Goal: Find specific page/section: Find specific page/section

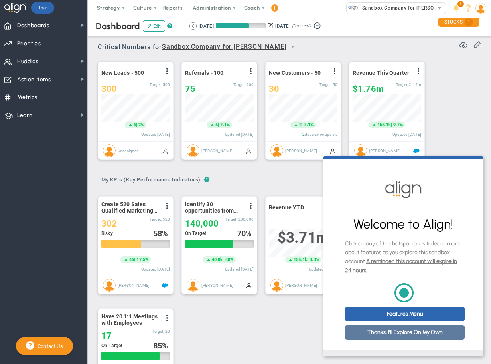
click at [406, 339] on link "Thanks, I'll Explore On My Own" at bounding box center [405, 332] width 120 height 14
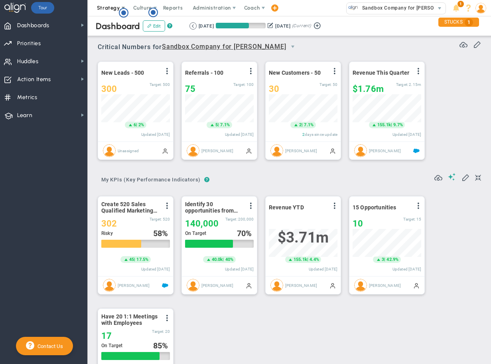
click at [103, 9] on span "Strategy" at bounding box center [108, 8] width 23 height 6
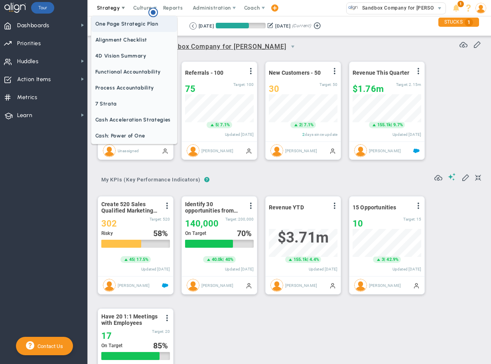
click at [106, 22] on span "One Page Strategic Plan" at bounding box center [134, 24] width 86 height 16
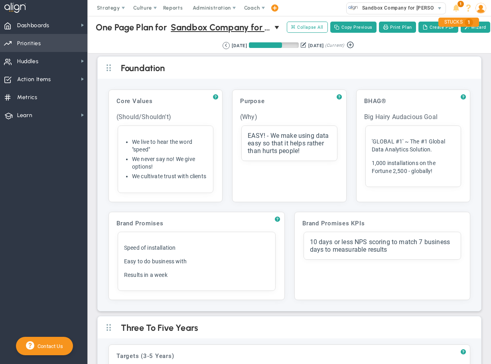
click at [58, 47] on span "Priorities Projects OKR Tree Priorities Projects OKRs" at bounding box center [43, 43] width 87 height 18
